Goal: Obtain resource: Obtain resource

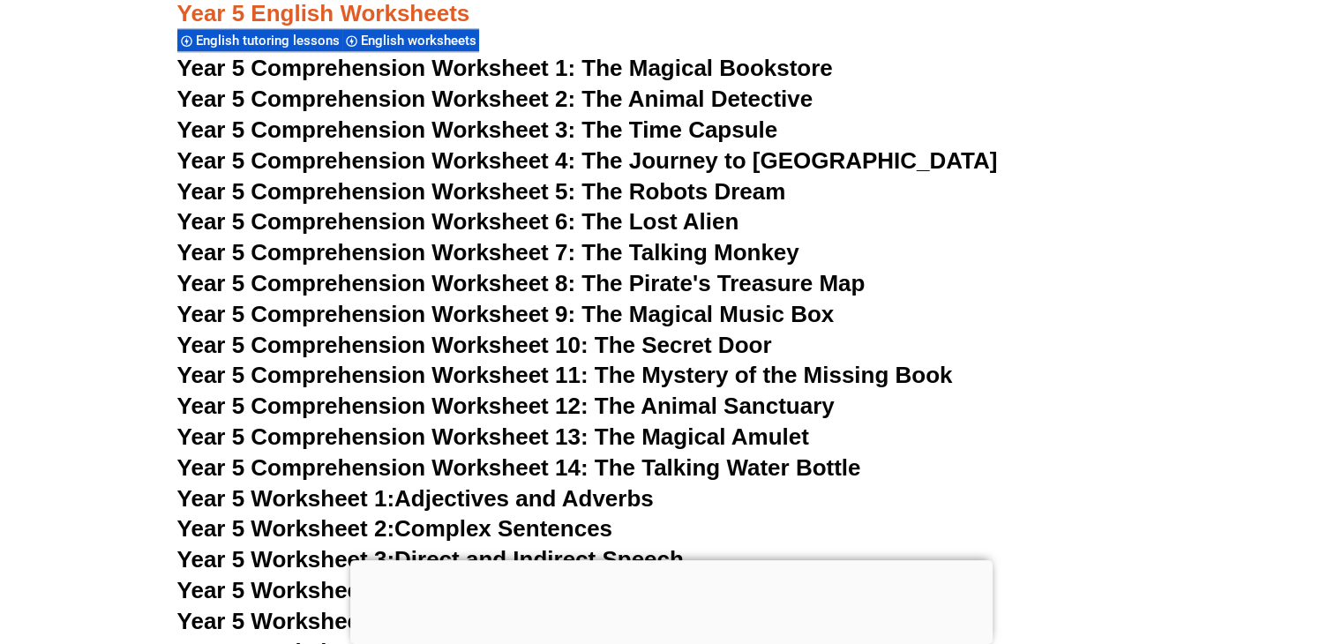
scroll to position [8468, 0]
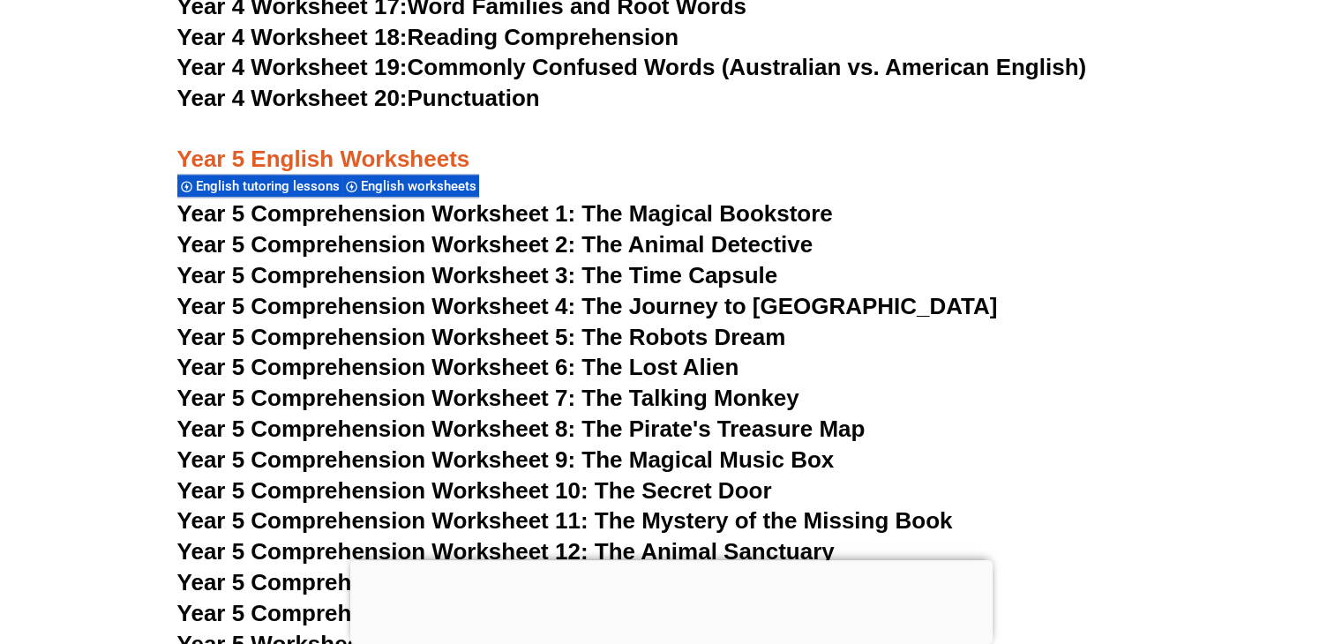
click at [599, 248] on span "Year 5 Comprehension Worksheet 2: The Animal Detective" at bounding box center [495, 244] width 636 height 26
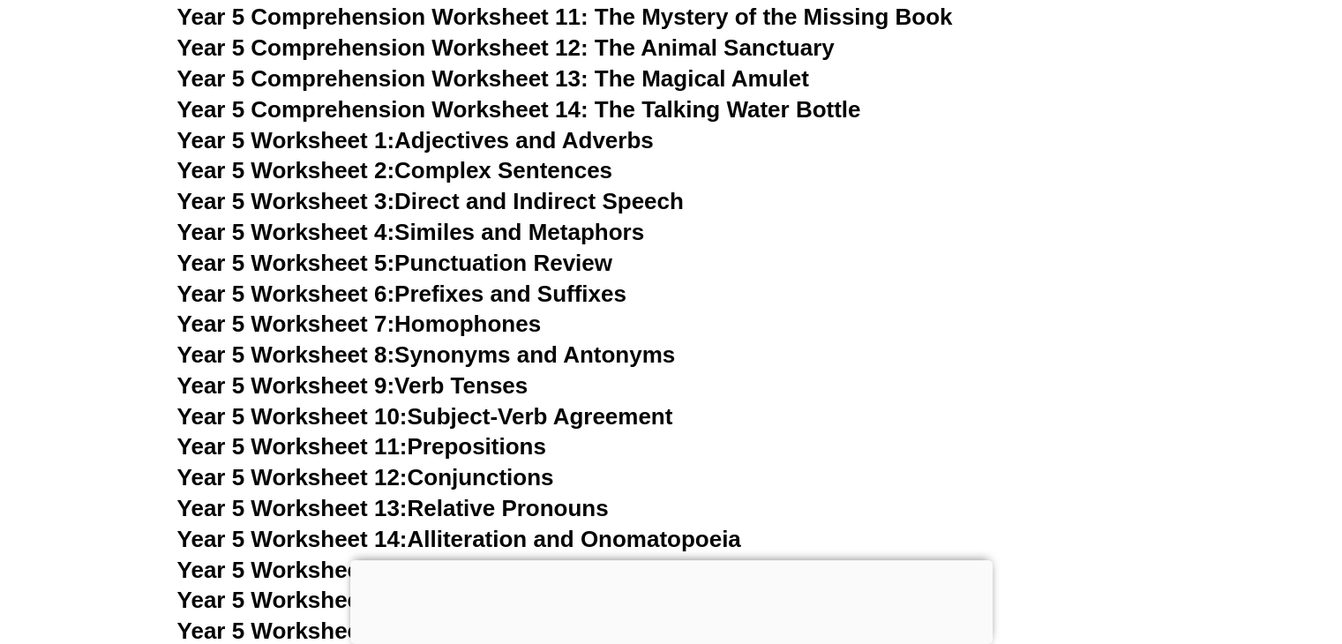
scroll to position [8998, 0]
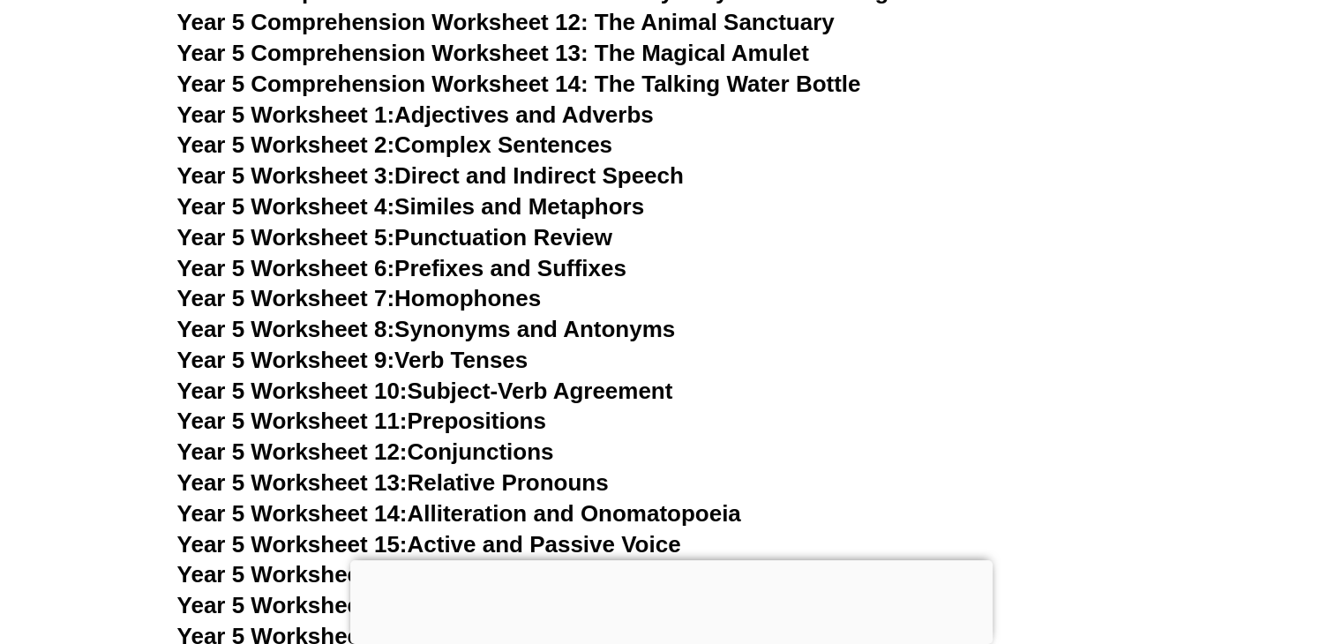
click at [526, 117] on link "Year 5 Worksheet 1: Adjectives and Adverbs" at bounding box center [415, 115] width 477 height 26
click at [551, 146] on link "Year 5 Worksheet 2: Complex Sentences" at bounding box center [394, 145] width 435 height 26
click at [545, 205] on link "Year 5 Worksheet 4: Similes and Metaphors" at bounding box center [411, 206] width 468 height 26
click at [575, 241] on link "Year 5 Worksheet 5: Punctuation Review" at bounding box center [394, 237] width 435 height 26
click at [480, 309] on link "Year 5 Worksheet 7: Homophones" at bounding box center [359, 298] width 365 height 26
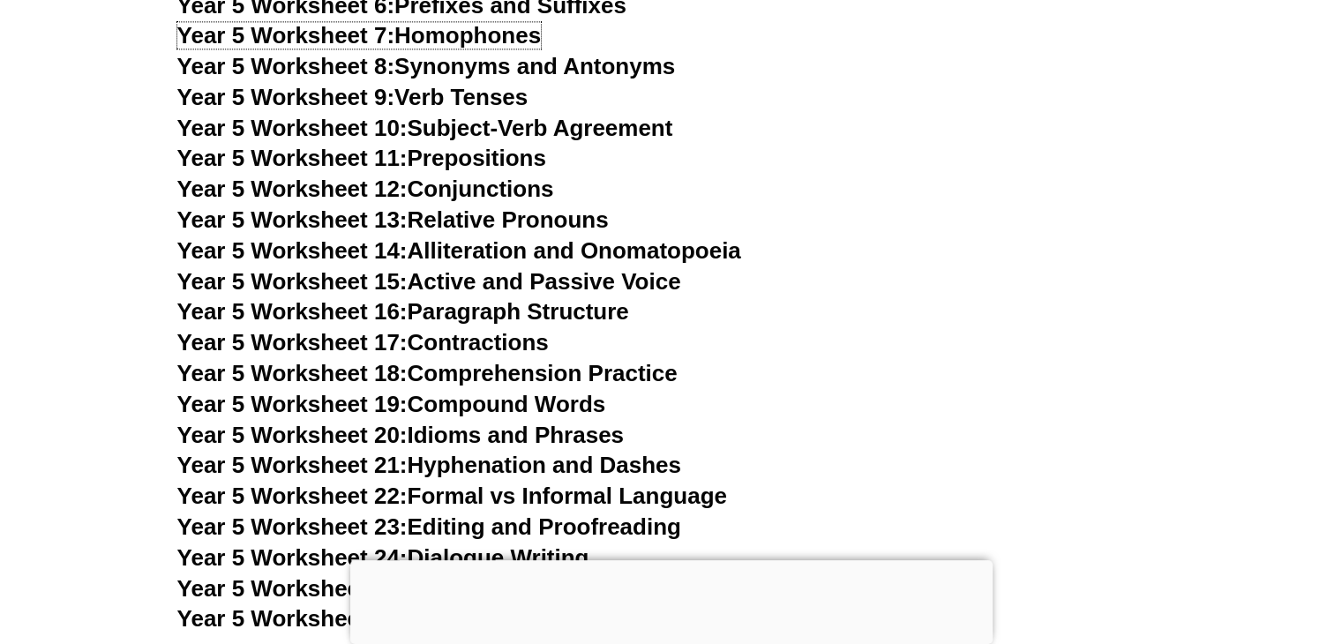
scroll to position [9262, 0]
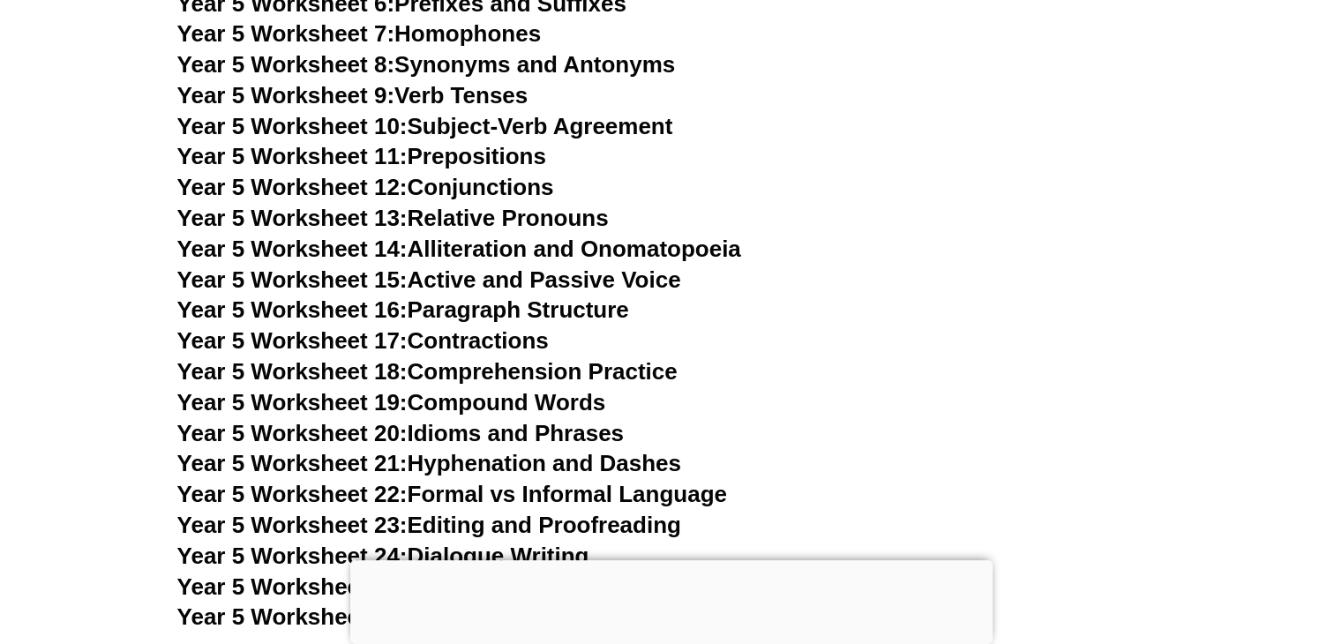
click at [507, 309] on link "Year 5 Worksheet 16: Paragraph Structure" at bounding box center [403, 310] width 452 height 26
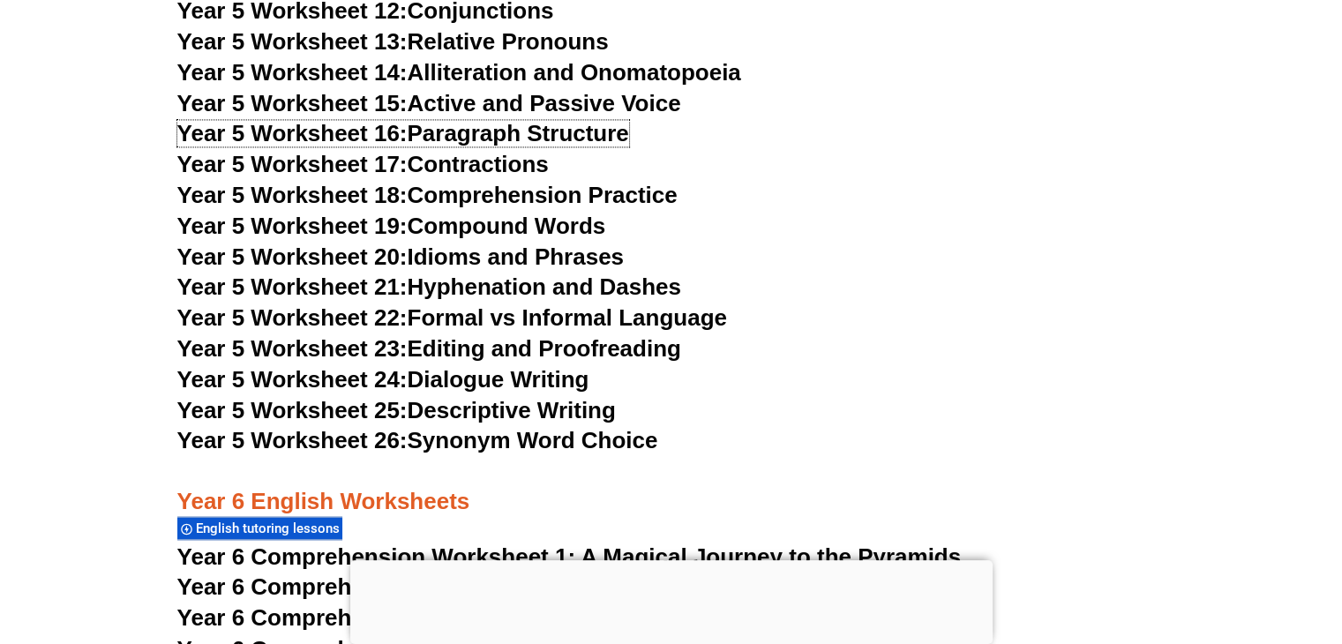
scroll to position [9527, 0]
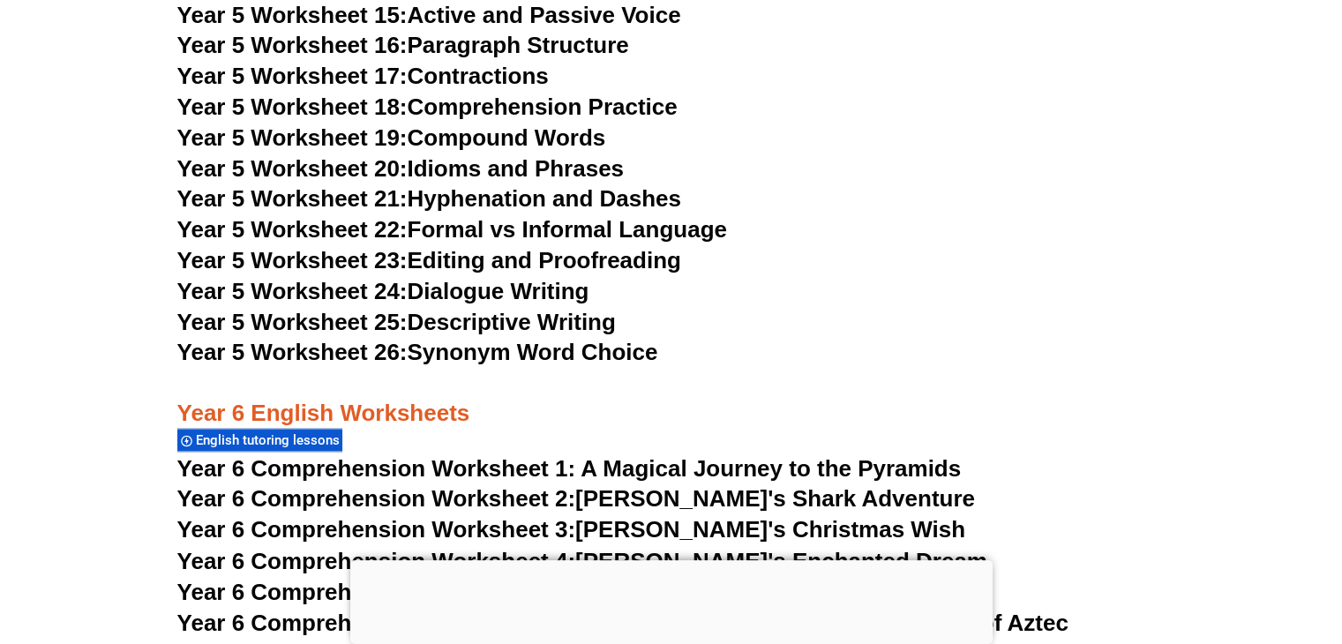
click at [502, 323] on link "Year 5 Worksheet 25: Descriptive Writing" at bounding box center [396, 322] width 439 height 26
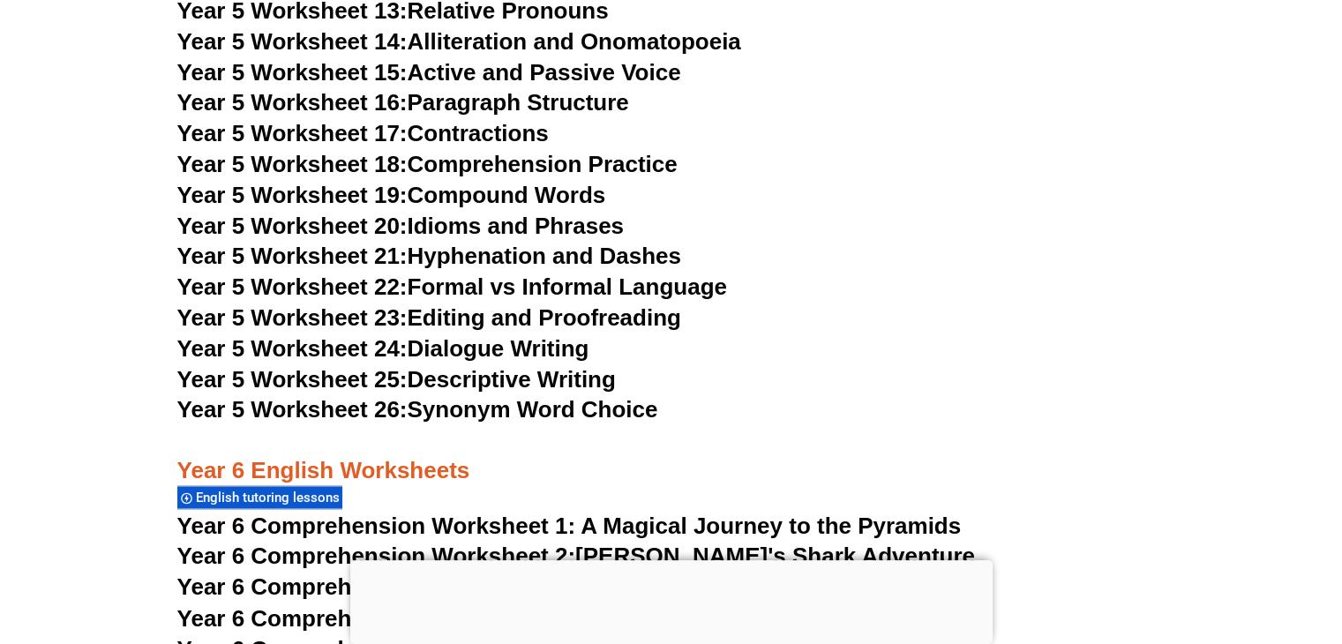
scroll to position [9439, 0]
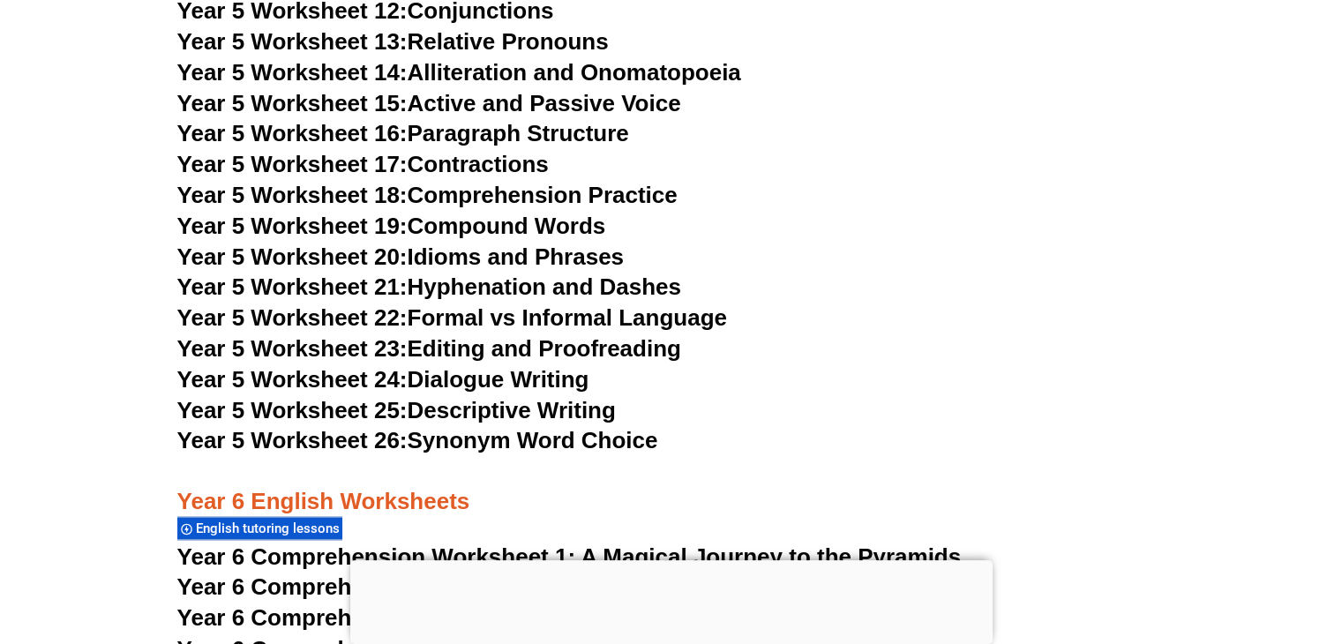
click at [621, 294] on link "Year 5 Worksheet 21: Hyphenation and Dashes" at bounding box center [429, 287] width 504 height 26
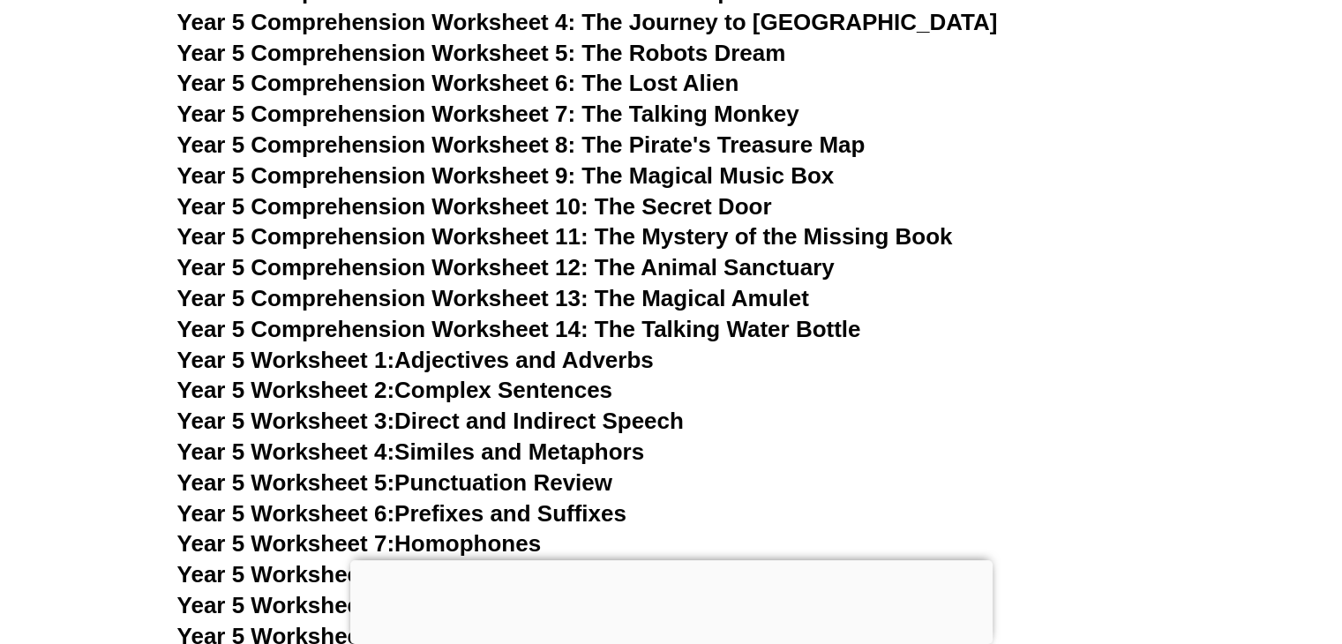
scroll to position [8820, 0]
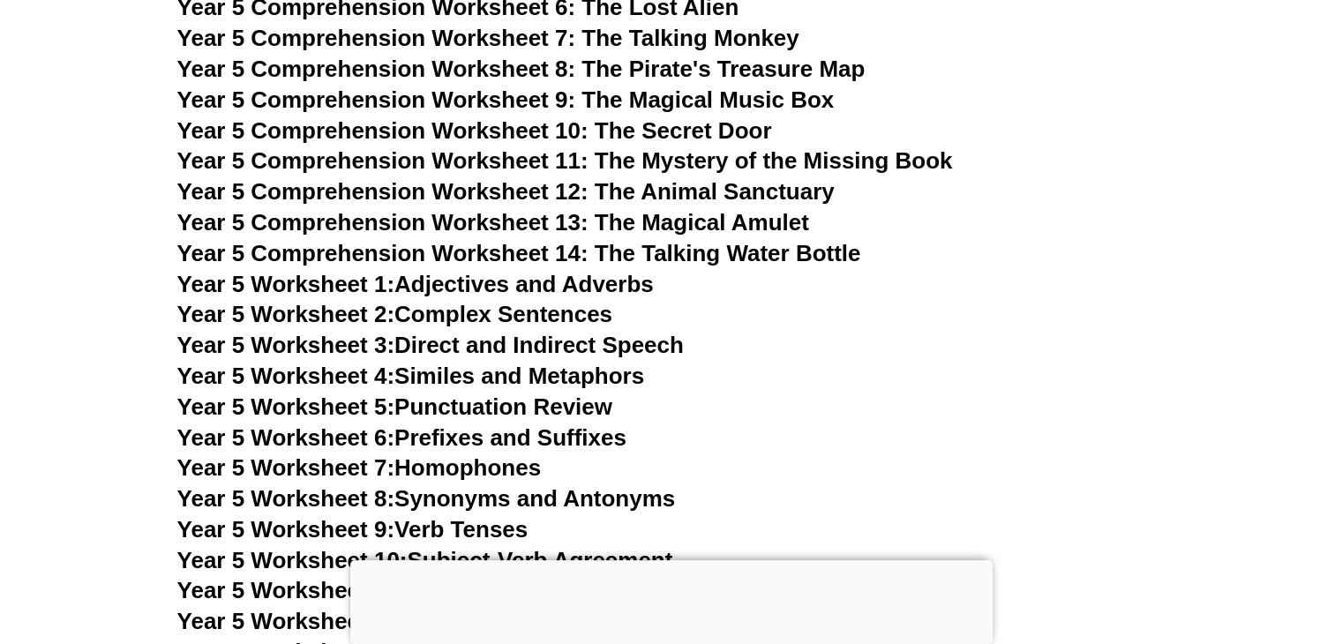
click at [526, 315] on link "Year 5 Worksheet 2: Complex Sentences" at bounding box center [394, 314] width 435 height 26
